Goal: Transaction & Acquisition: Book appointment/travel/reservation

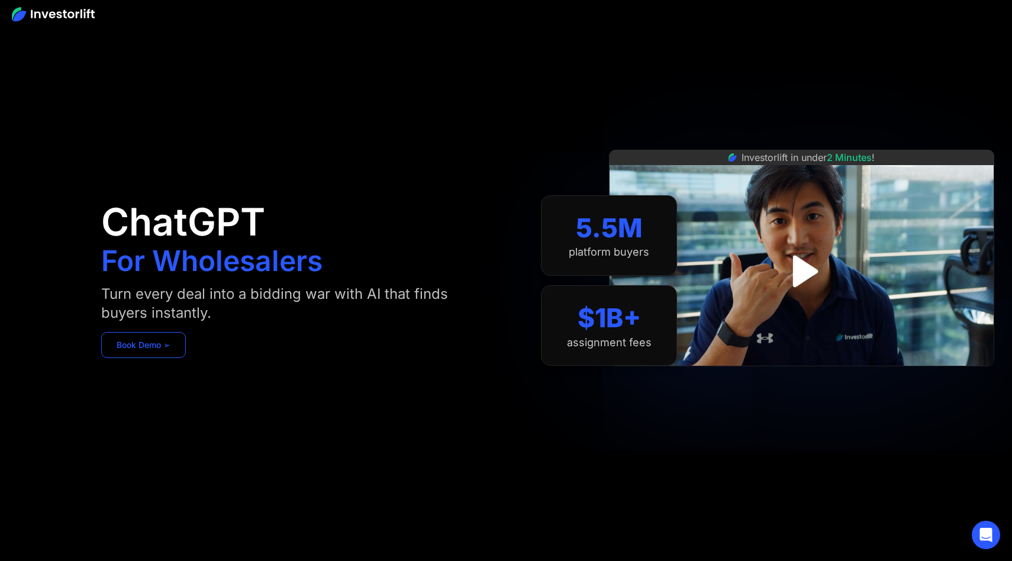
click at [149, 347] on link "Book Demo ➢" at bounding box center [143, 345] width 85 height 26
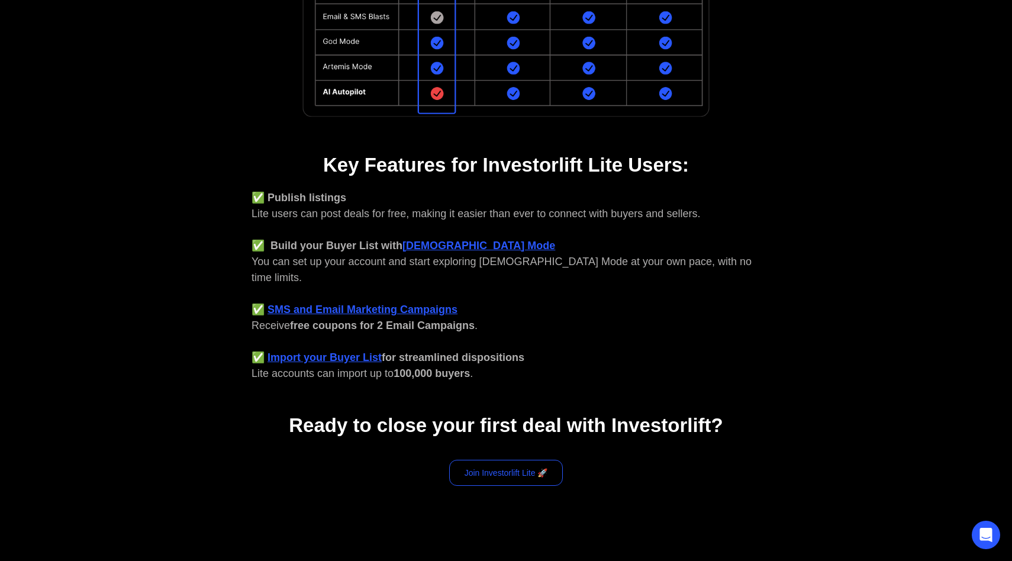
scroll to position [421, 0]
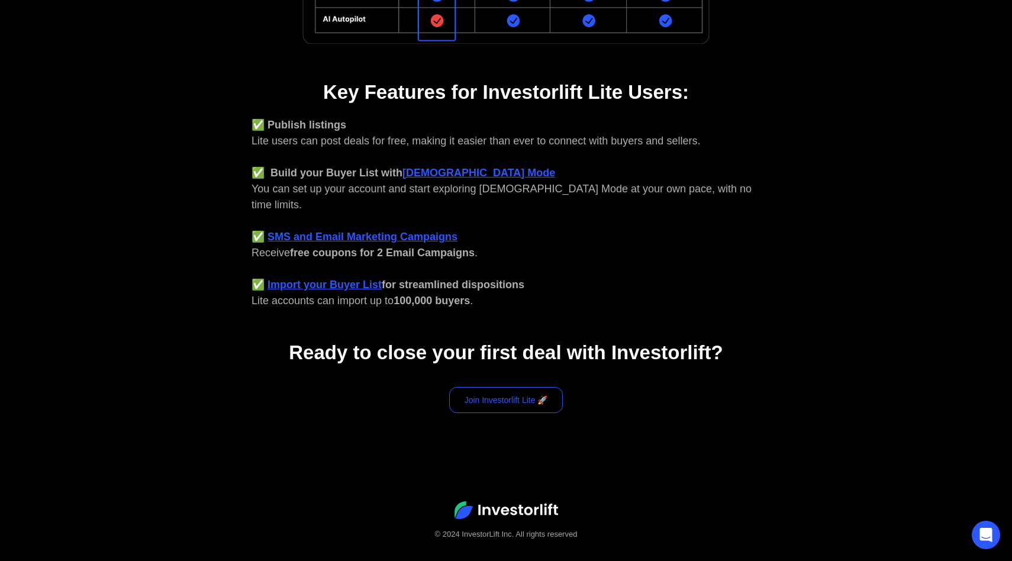
click at [511, 387] on link "Join Investorlift Lite 🚀" at bounding box center [506, 400] width 114 height 26
